Goal: Find specific page/section: Find specific page/section

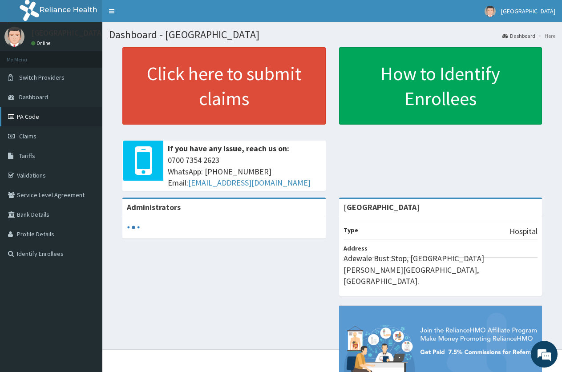
click at [29, 115] on link "PA Code" at bounding box center [51, 117] width 102 height 20
